Goal: Task Accomplishment & Management: Manage account settings

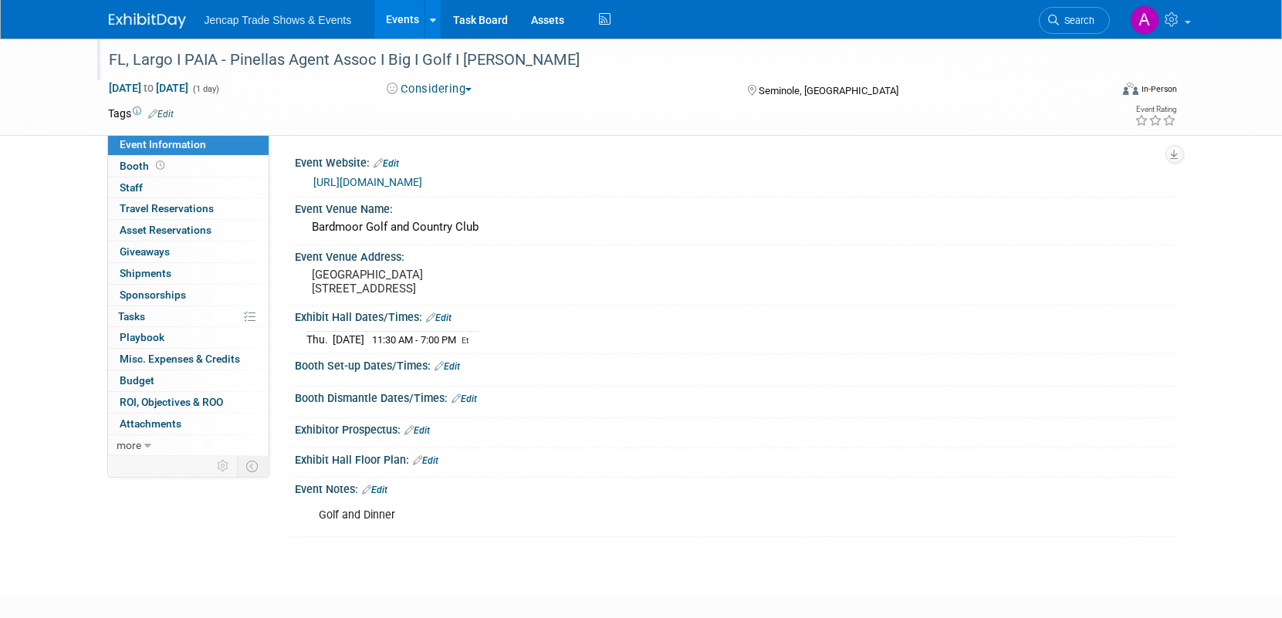
click at [519, 57] on div "FL, Largo I PAIA - Pinellas Agent Assoc I Big I Golf I [PERSON_NAME]" at bounding box center [595, 60] width 983 height 28
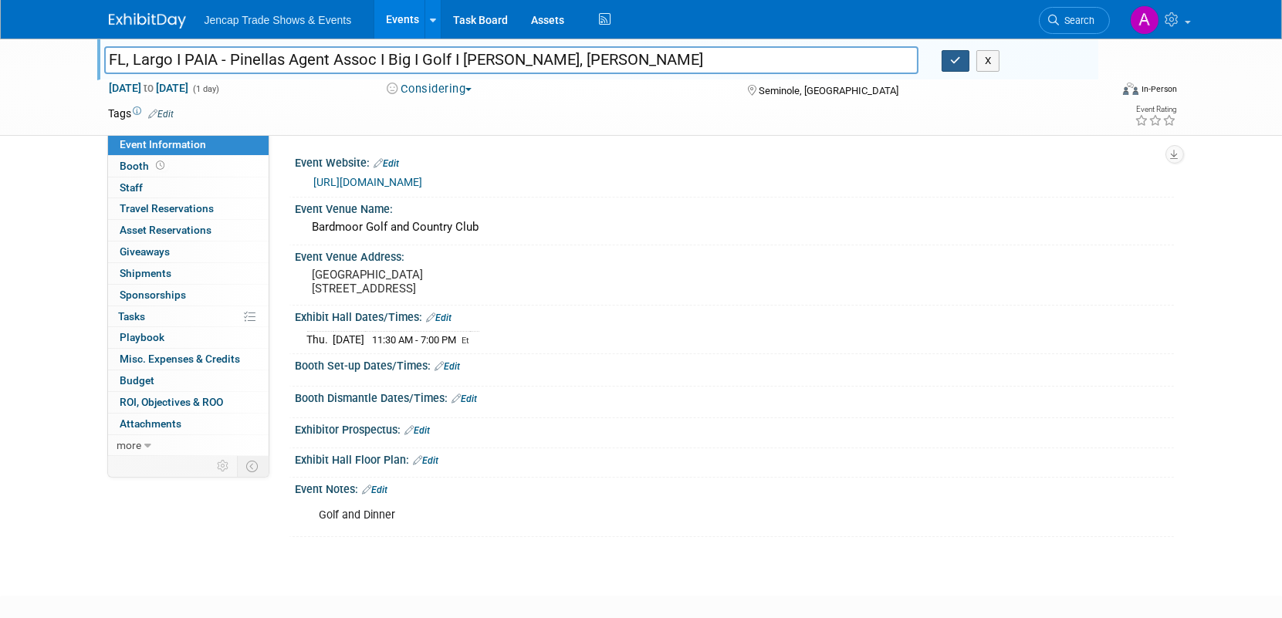
type input "FL, Largo I PAIA - Pinellas Agent Assoc I Big I Golf I [PERSON_NAME], [PERSON_N…"
click at [958, 59] on icon "button" at bounding box center [955, 61] width 11 height 10
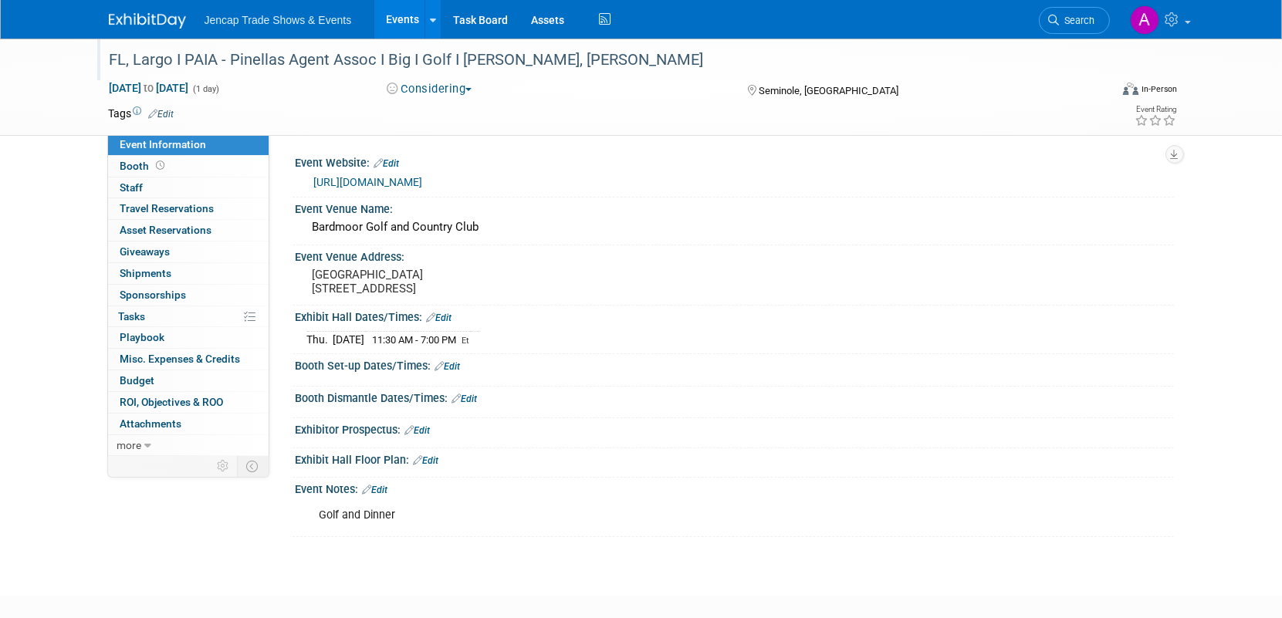
click at [143, 17] on img at bounding box center [147, 20] width 77 height 15
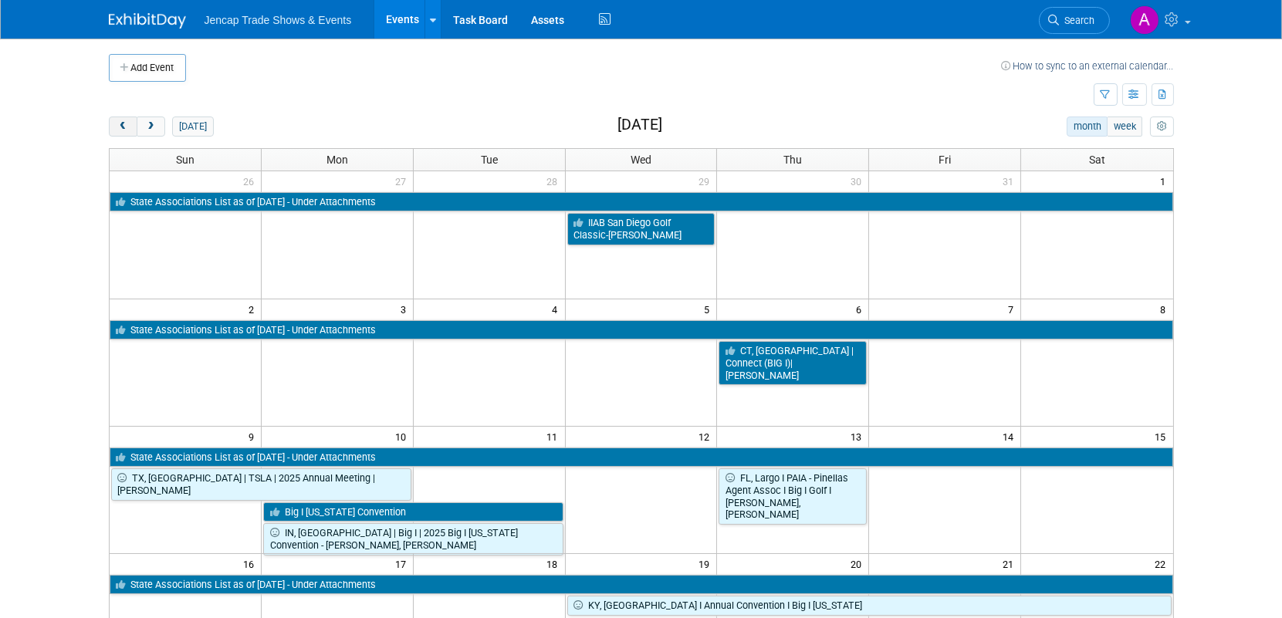
click at [117, 122] on span "prev" at bounding box center [123, 127] width 12 height 10
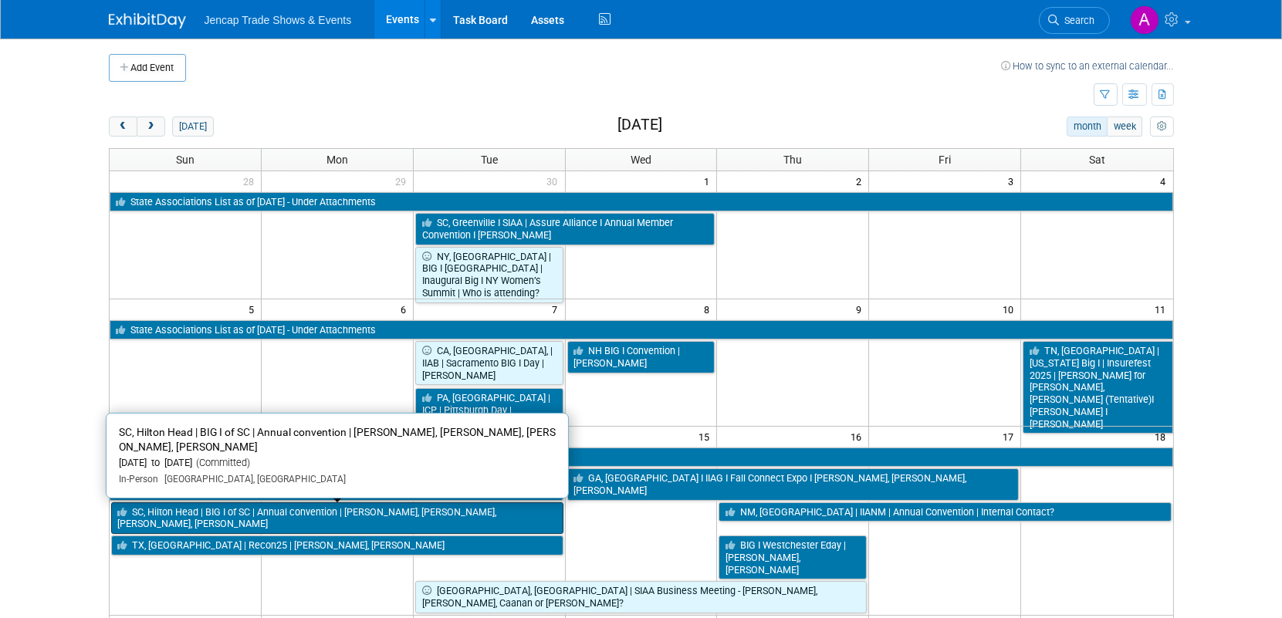
click at [236, 514] on link "SC, Hilton Head | BIG I of SC | Annual convention | [PERSON_NAME], [PERSON_NAME…" at bounding box center [337, 519] width 452 height 32
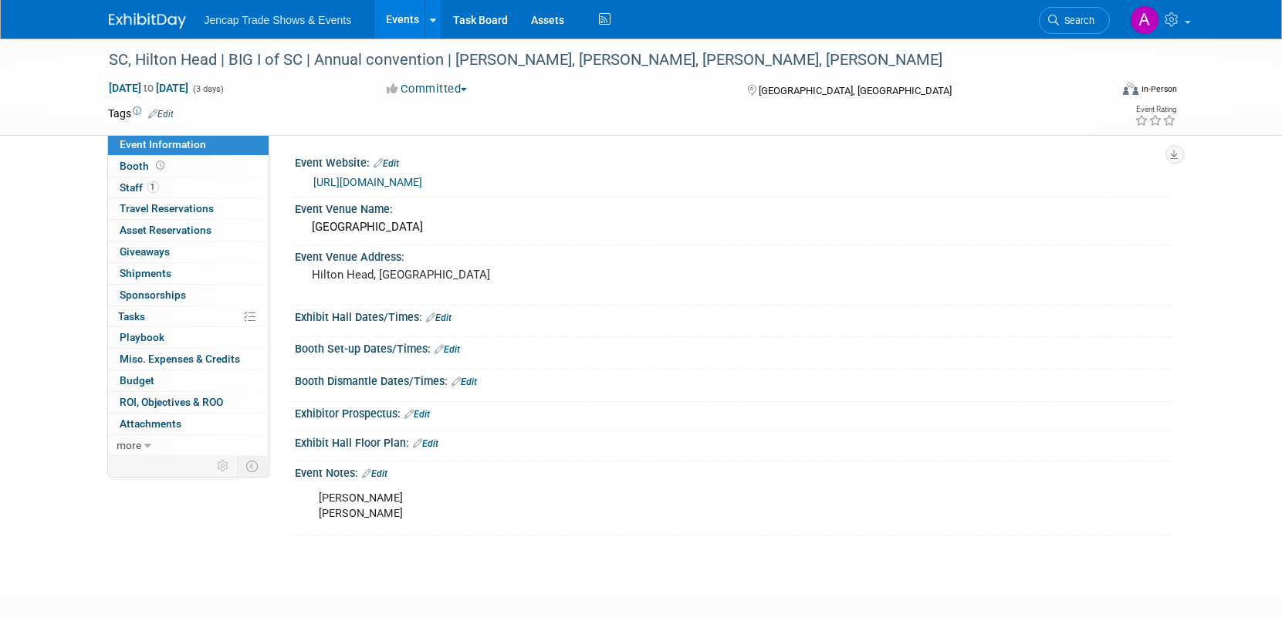
click at [423, 181] on link "https://www.iiabsc.com/Events/Pages/AnnualConvention/default.aspx" at bounding box center [368, 182] width 109 height 12
click at [423, 182] on link "https://www.iiabsc.com/Events/Pages/AnnualConvention/default.aspx" at bounding box center [368, 182] width 109 height 12
